Goal: Task Accomplishment & Management: Manage account settings

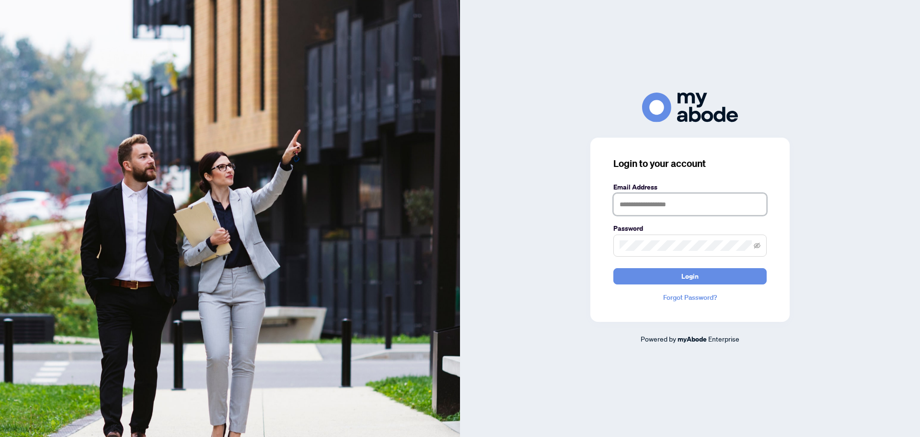
click at [623, 203] on input "text" at bounding box center [689, 204] width 153 height 22
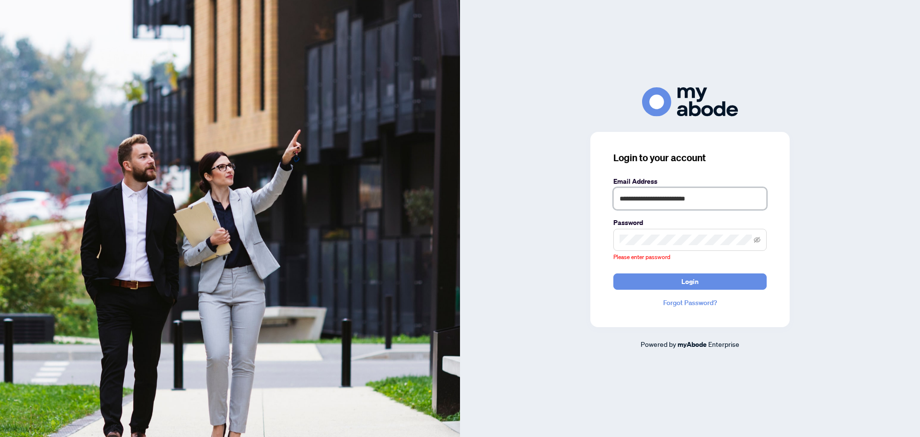
drag, startPoint x: 726, startPoint y: 207, endPoint x: 654, endPoint y: 226, distance: 74.7
click at [563, 195] on div "**********" at bounding box center [690, 218] width 460 height 262
type input "**********"
click at [671, 245] on span at bounding box center [689, 240] width 153 height 22
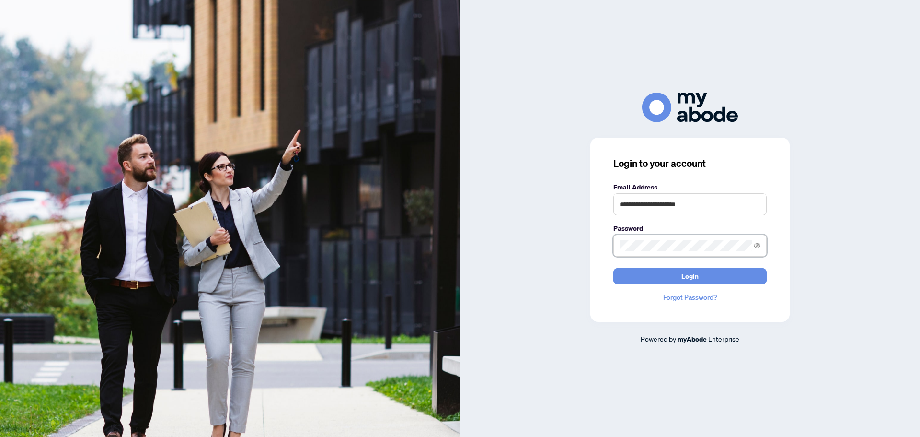
click at [613, 268] on button "Login" at bounding box center [689, 276] width 153 height 16
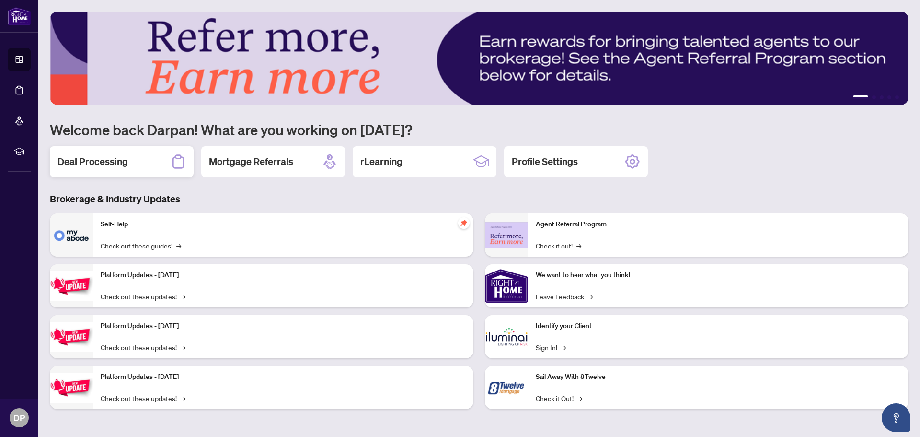
click at [94, 167] on h2 "Deal Processing" at bounding box center [93, 161] width 70 height 13
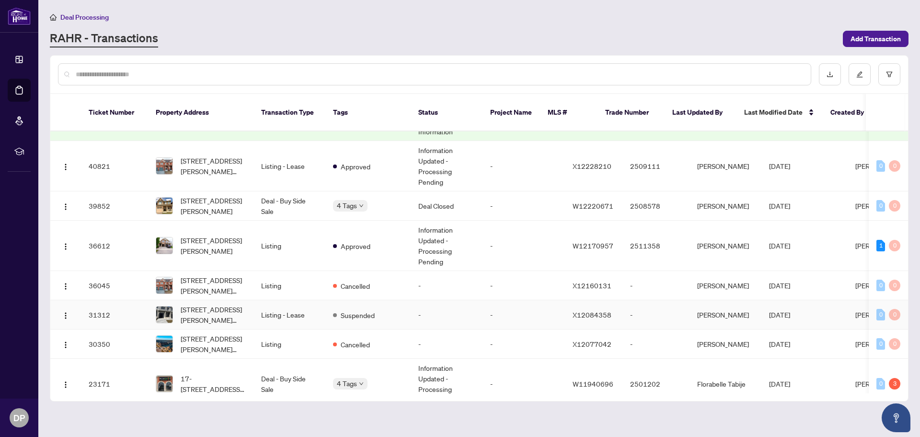
scroll to position [288, 0]
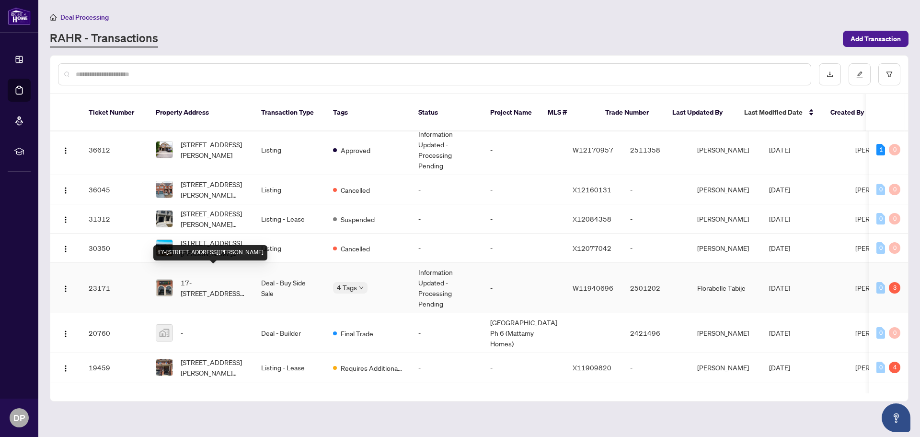
click at [217, 277] on span "17-[STREET_ADDRESS][PERSON_NAME]" at bounding box center [213, 287] width 65 height 21
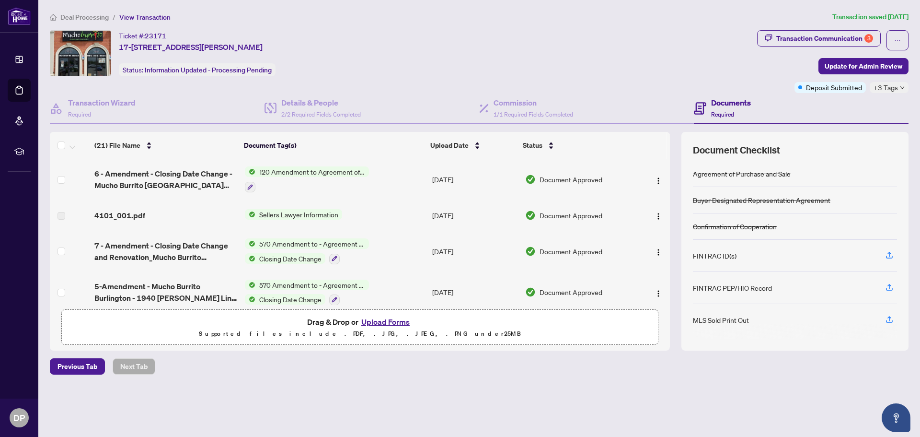
click at [279, 174] on span "120 Amendment to Agreement of Purchase and Sale" at bounding box center [312, 171] width 114 height 11
click at [655, 182] on img "button" at bounding box center [659, 181] width 8 height 8
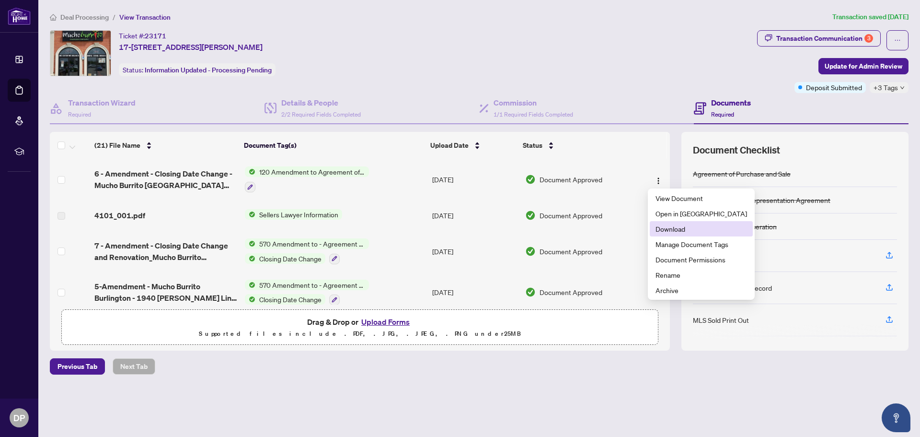
click at [666, 227] on span "Download" at bounding box center [702, 228] width 92 height 11
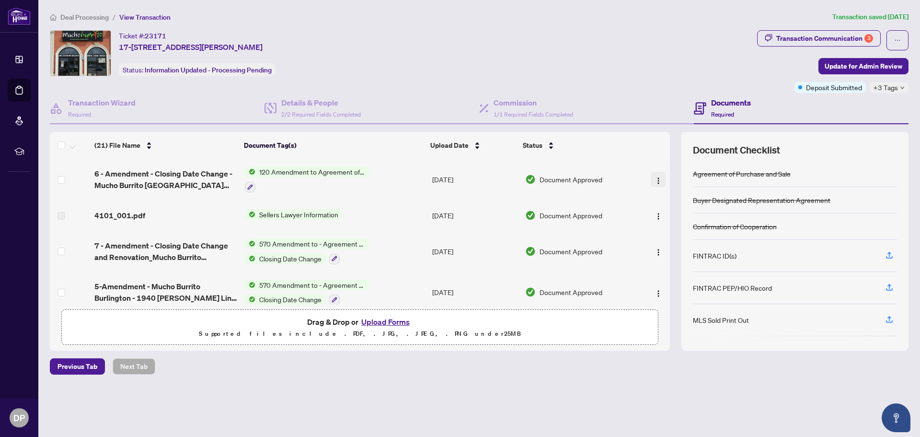
click at [655, 183] on img "button" at bounding box center [659, 181] width 8 height 8
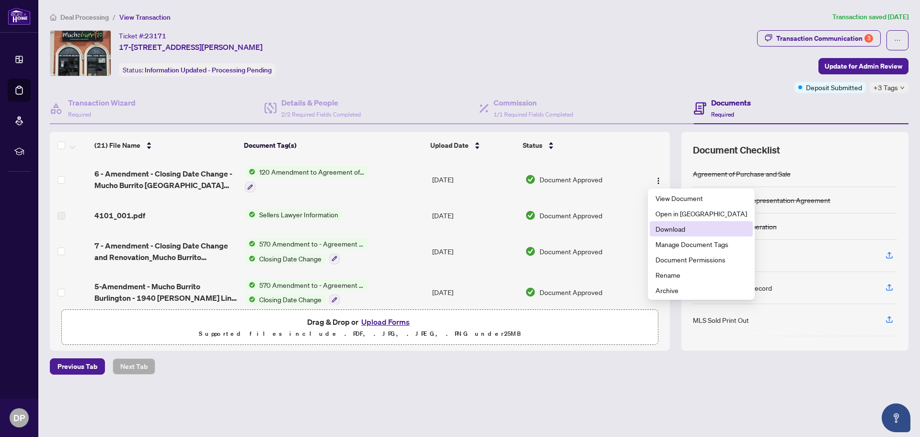
click at [668, 227] on span "Download" at bounding box center [702, 228] width 92 height 11
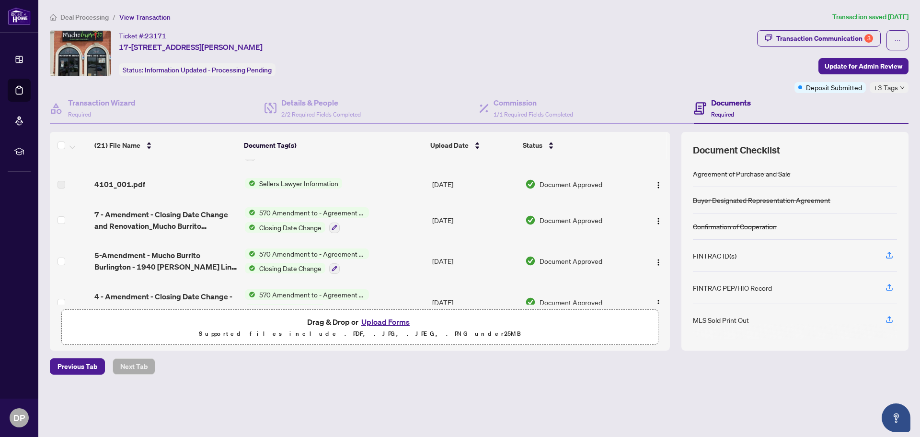
scroll to position [48, 0]
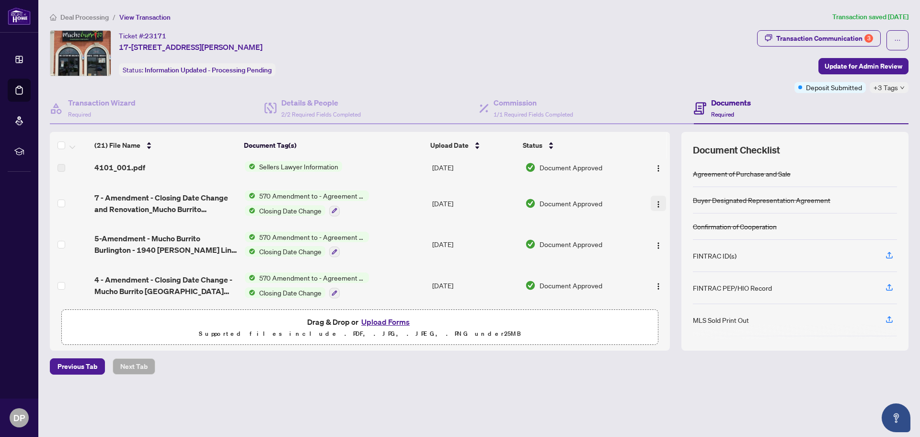
click at [659, 205] on button "button" at bounding box center [658, 203] width 15 height 15
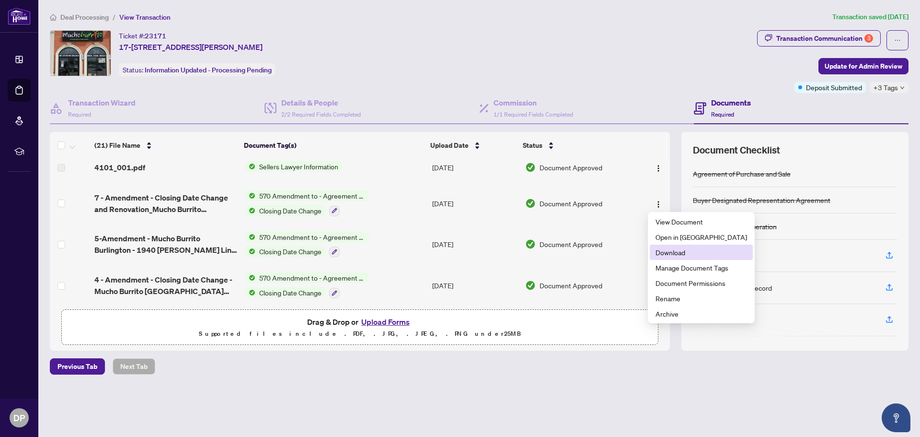
click at [683, 252] on span "Download" at bounding box center [702, 252] width 92 height 11
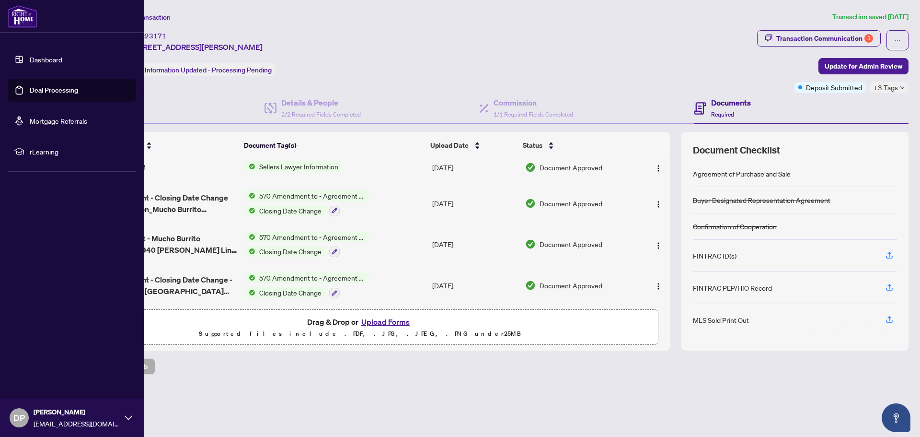
click at [47, 64] on link "Dashboard" at bounding box center [46, 59] width 33 height 9
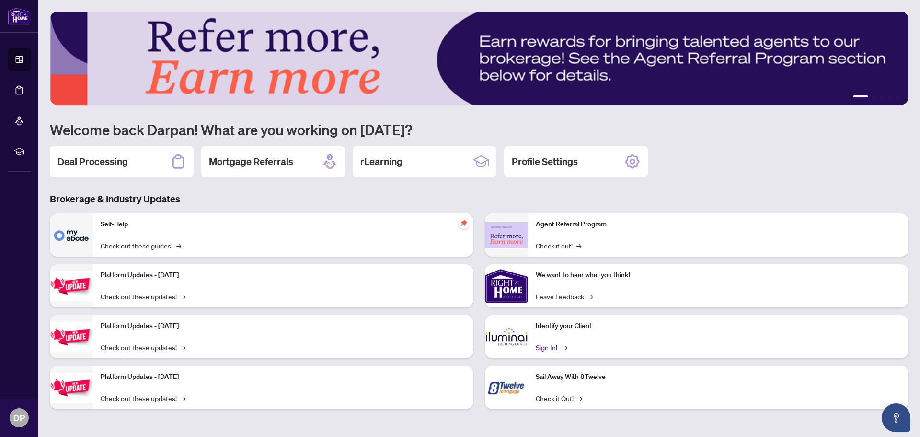
click at [550, 348] on link "Sign In! →" at bounding box center [551, 347] width 30 height 11
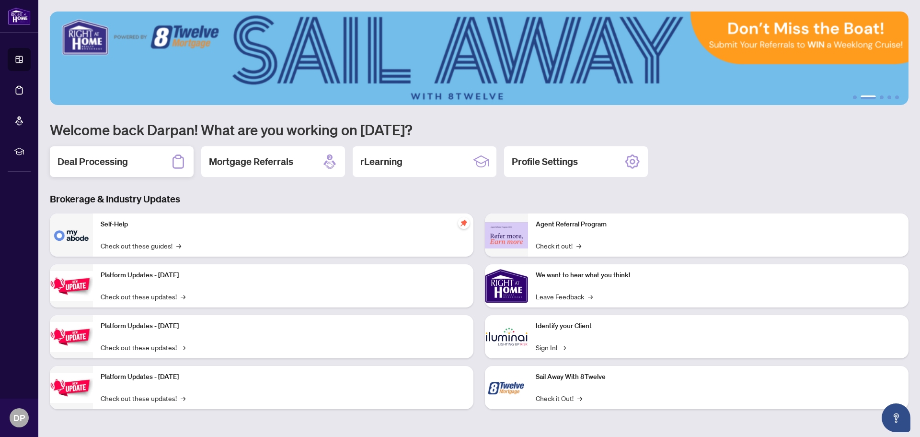
click at [93, 167] on h2 "Deal Processing" at bounding box center [93, 161] width 70 height 13
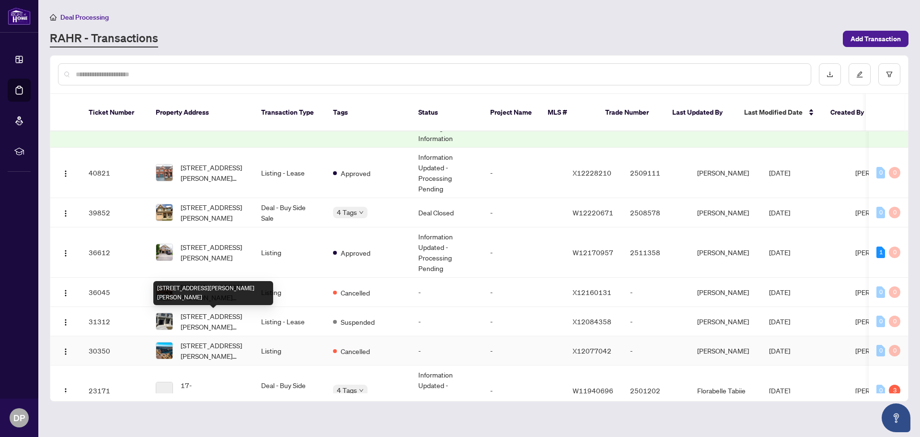
scroll to position [240, 0]
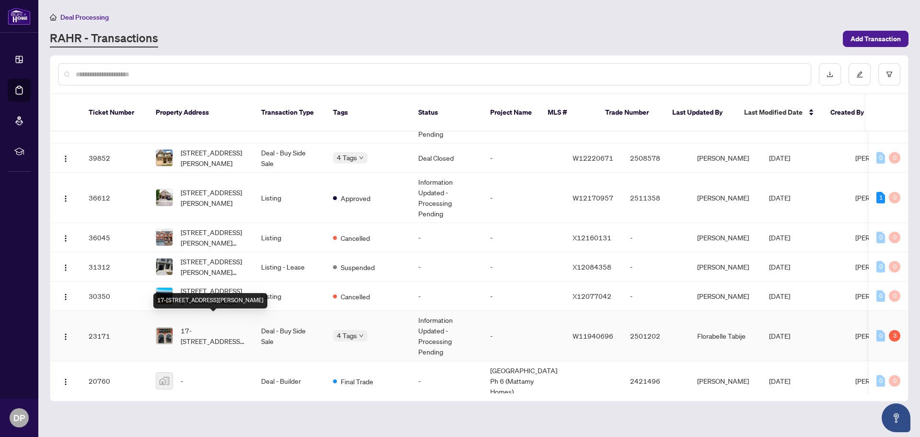
click at [206, 325] on span "17-[STREET_ADDRESS][PERSON_NAME]" at bounding box center [213, 335] width 65 height 21
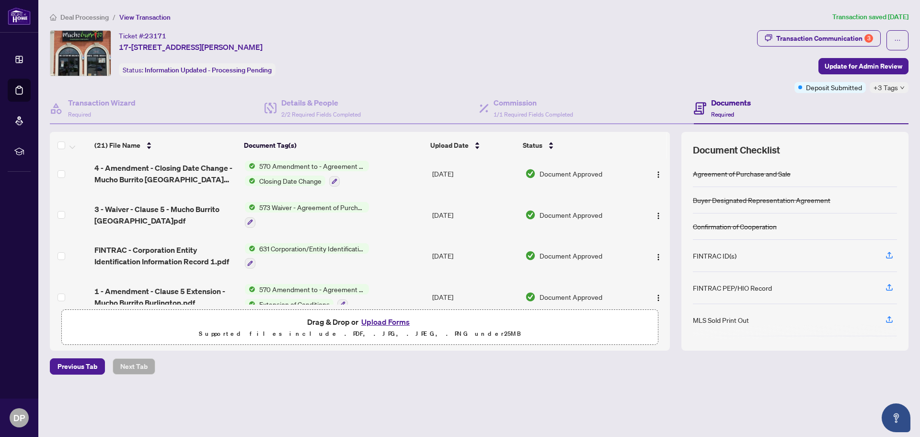
scroll to position [192, 0]
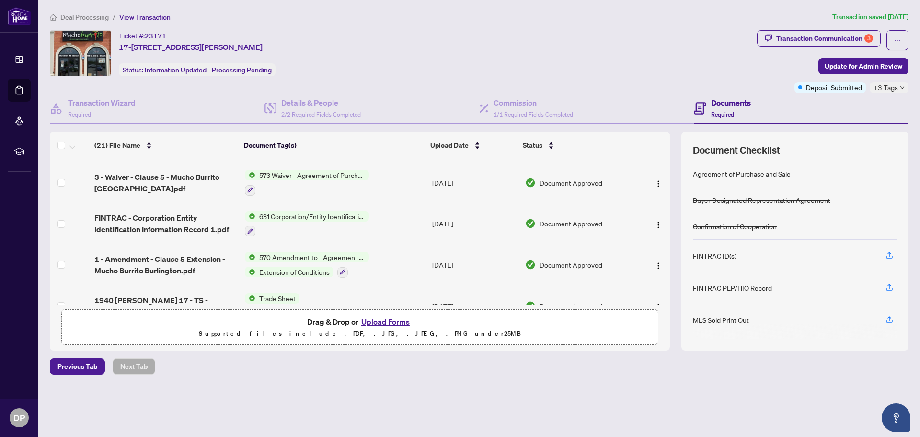
click at [294, 214] on span "631 Corporation/Entity Identification InformationRecord" at bounding box center [312, 216] width 114 height 11
click at [280, 265] on span "631 Corporation/Entity Identification InformationRecord" at bounding box center [311, 267] width 143 height 21
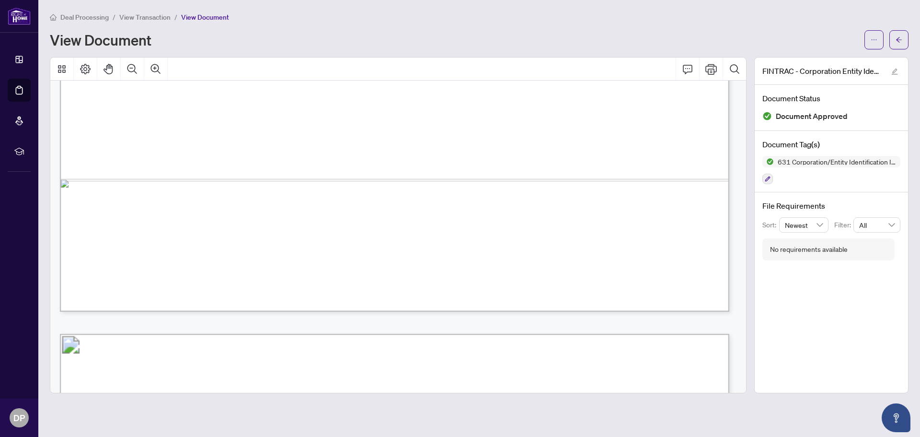
scroll to position [719, 0]
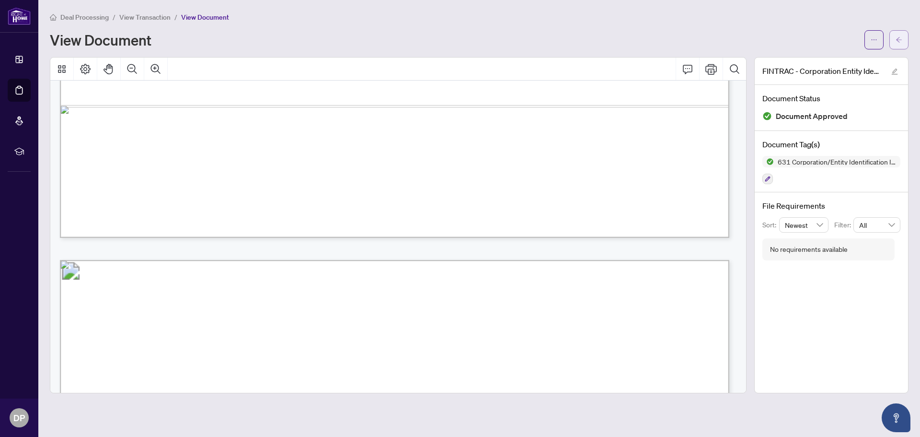
click at [899, 41] on icon "arrow-left" at bounding box center [899, 39] width 7 height 7
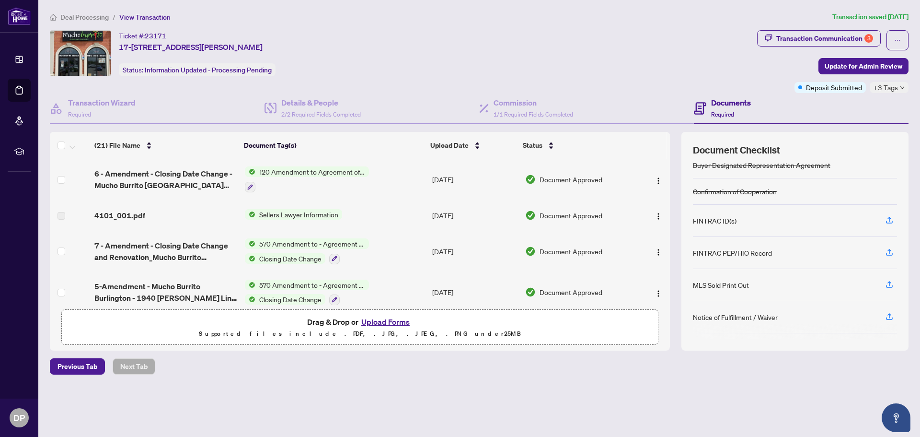
scroll to position [91, 0]
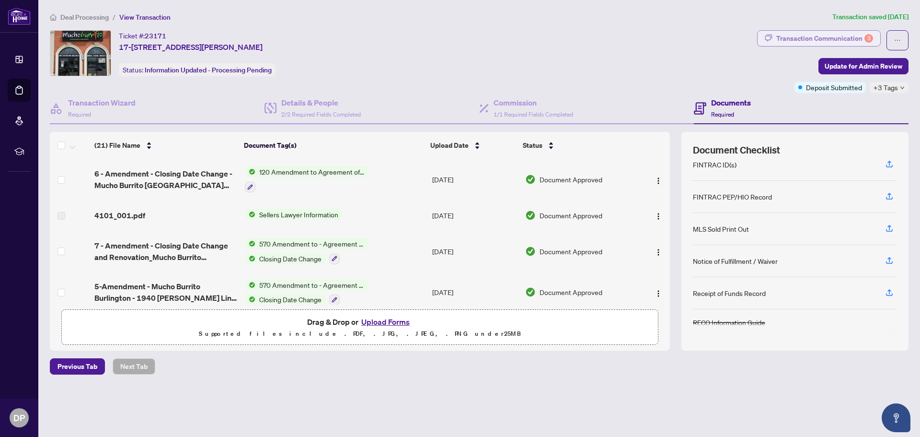
click at [855, 41] on div "Transaction Communication 3" at bounding box center [824, 38] width 97 height 15
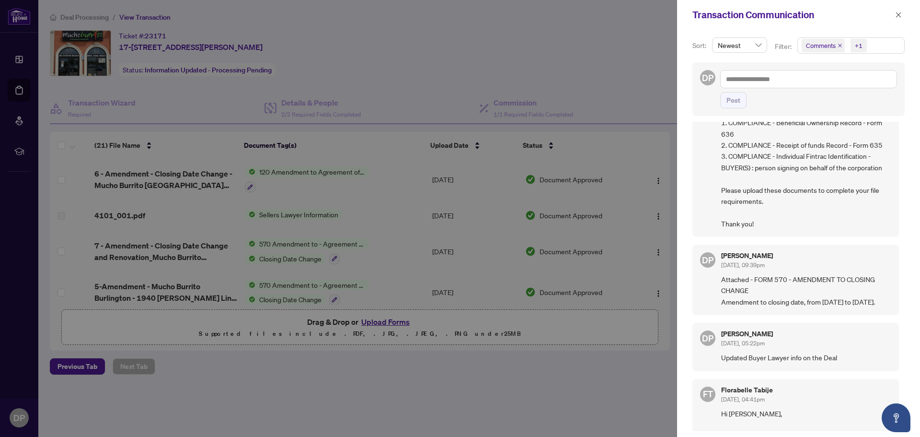
scroll to position [48, 0]
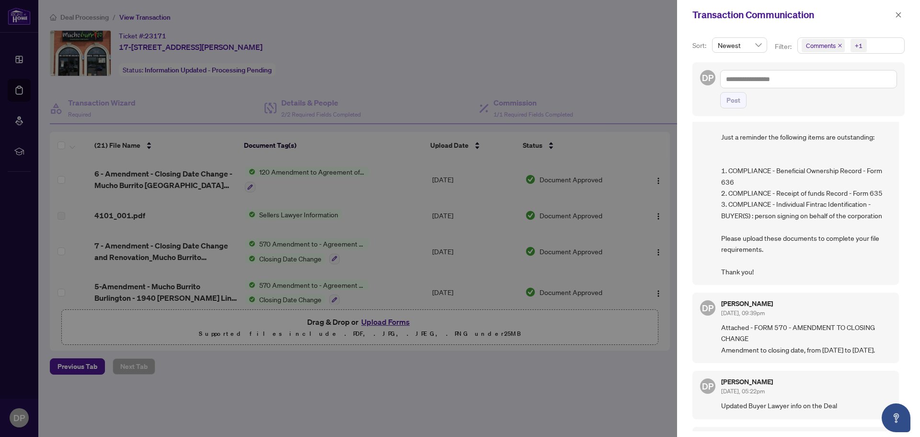
click at [186, 128] on div at bounding box center [460, 218] width 920 height 437
click at [899, 16] on icon "close" at bounding box center [898, 15] width 7 height 7
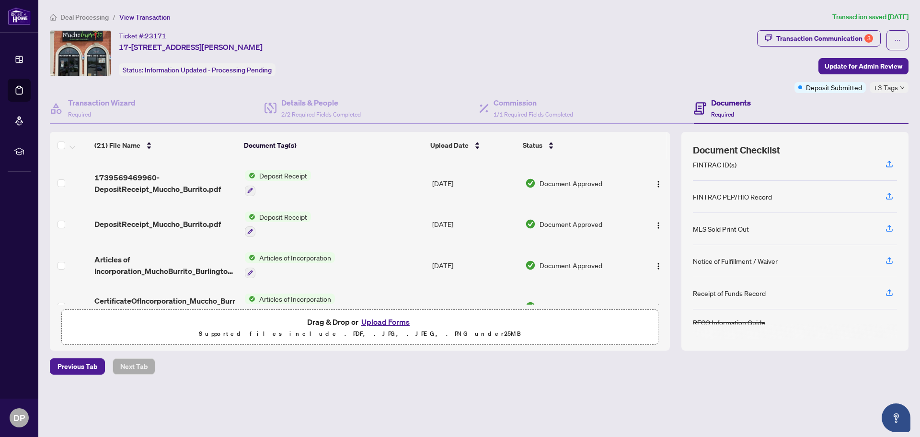
scroll to position [383, 0]
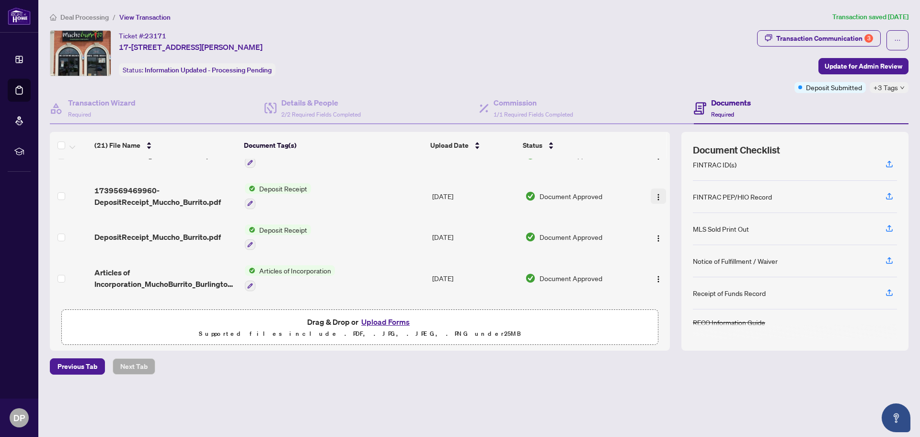
click at [655, 199] on span "button" at bounding box center [659, 196] width 8 height 11
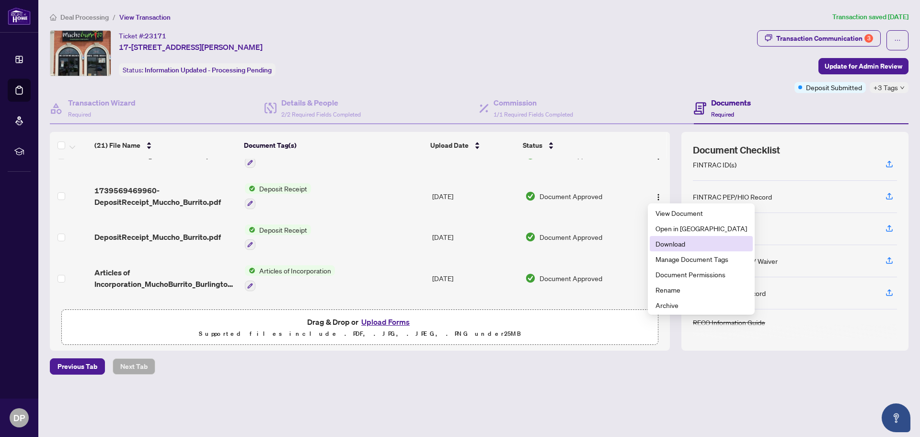
click at [676, 245] on span "Download" at bounding box center [702, 243] width 92 height 11
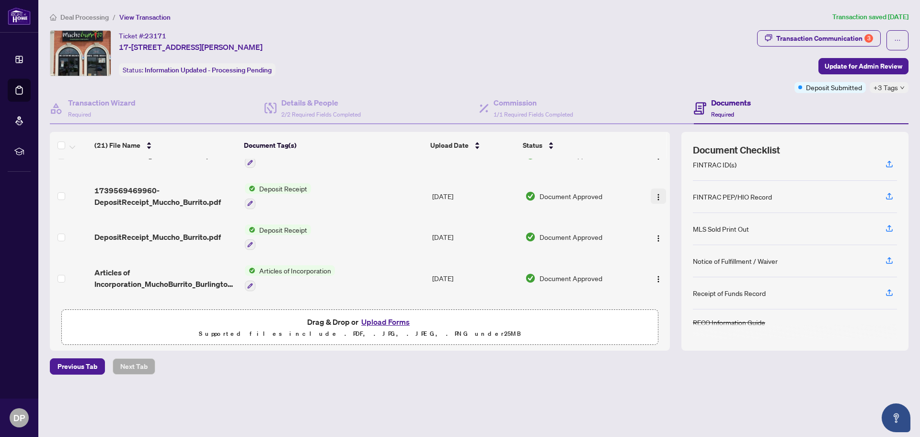
click at [658, 196] on img "button" at bounding box center [659, 197] width 8 height 8
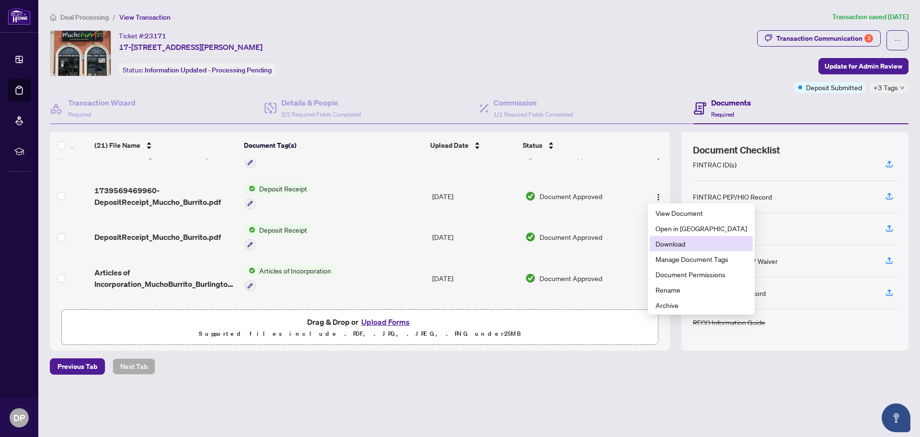
click at [680, 240] on span "Download" at bounding box center [702, 243] width 92 height 11
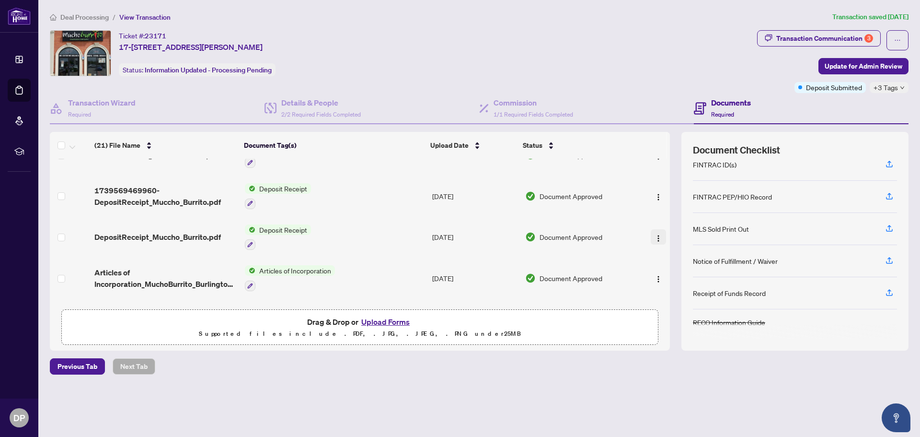
click at [657, 235] on img "button" at bounding box center [659, 238] width 8 height 8
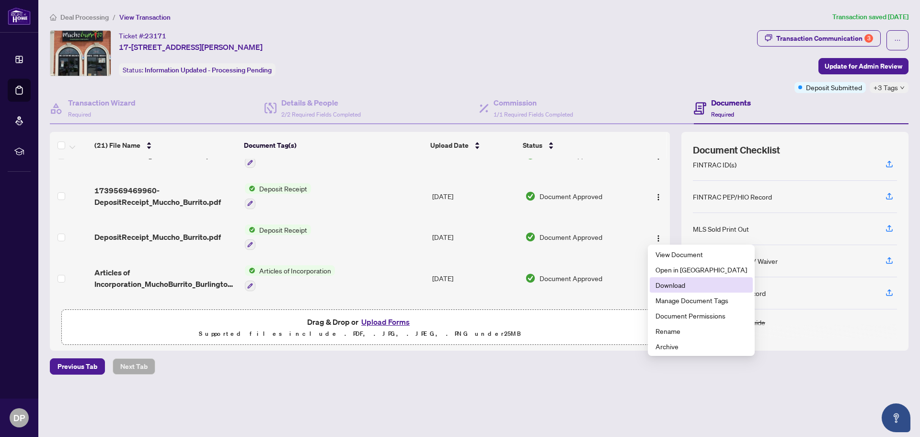
click at [678, 283] on span "Download" at bounding box center [702, 284] width 92 height 11
